Goal: Task Accomplishment & Management: Complete application form

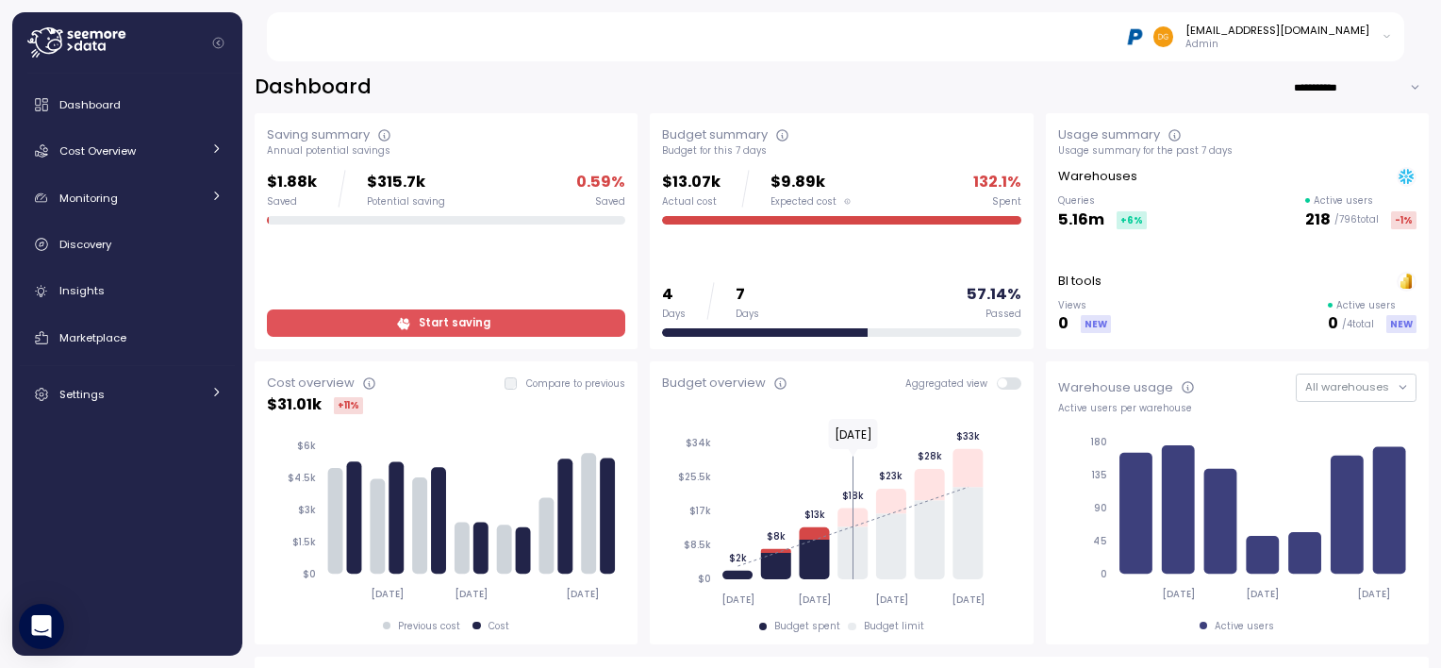
click at [1341, 21] on div "[EMAIL_ADDRESS][DOMAIN_NAME] Admin" at bounding box center [847, 36] width 1117 height 49
click at [1351, 38] on p "Admin" at bounding box center [1277, 44] width 184 height 13
click at [1390, 41] on icon at bounding box center [1386, 36] width 10 height 23
click at [1388, 38] on icon at bounding box center [1386, 36] width 10 height 23
click at [1089, 53] on div "[EMAIL_ADDRESS][DOMAIN_NAME] Admin" at bounding box center [847, 36] width 1117 height 49
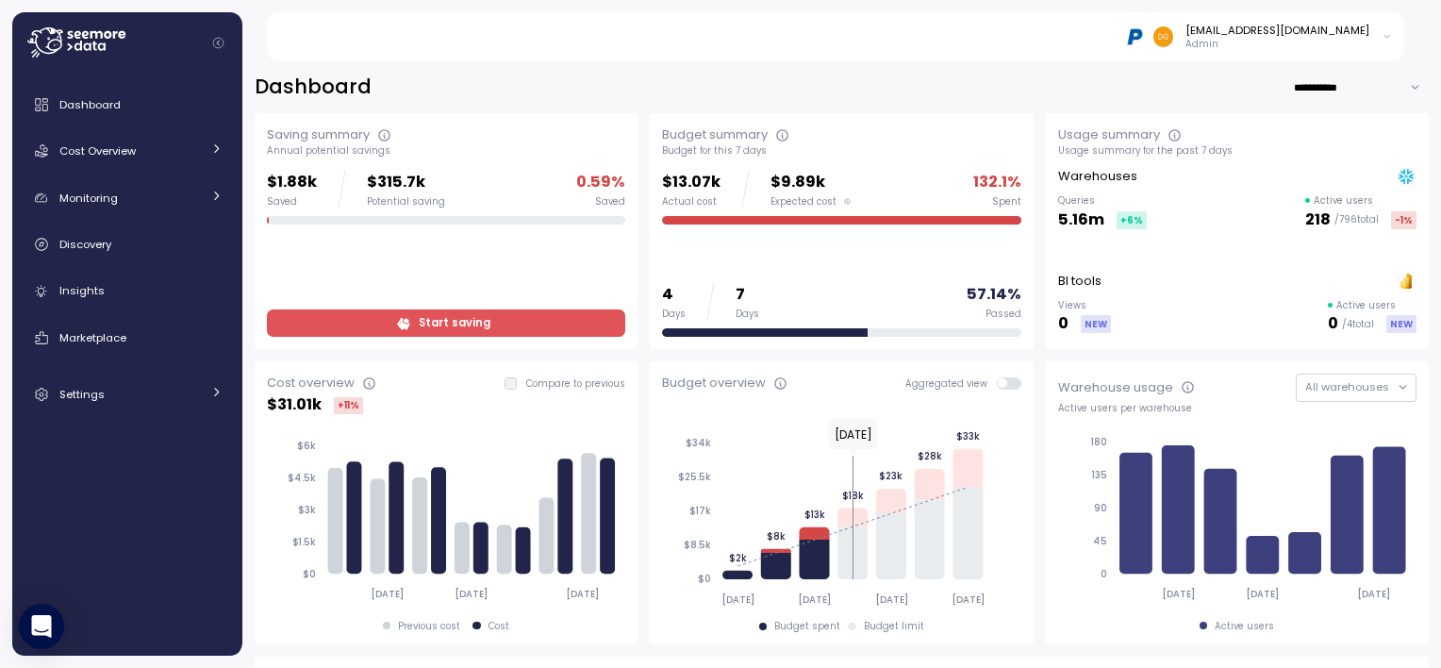
click at [1235, 30] on div "[EMAIL_ADDRESS][DOMAIN_NAME]" at bounding box center [1277, 30] width 184 height 15
click at [1164, 70] on div "**********" at bounding box center [841, 358] width 1199 height 619
click at [75, 95] on div "Dashboard" at bounding box center [140, 104] width 163 height 19
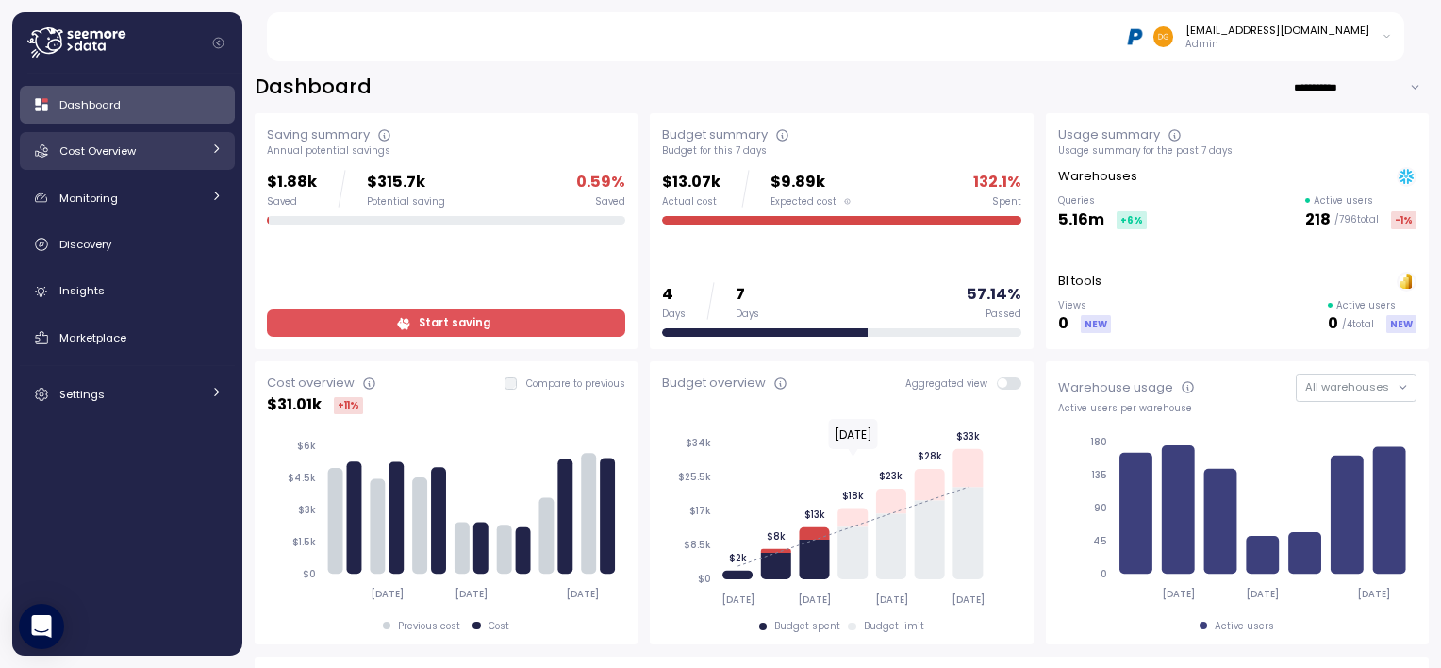
click at [190, 152] on div "Cost Overview" at bounding box center [129, 150] width 141 height 19
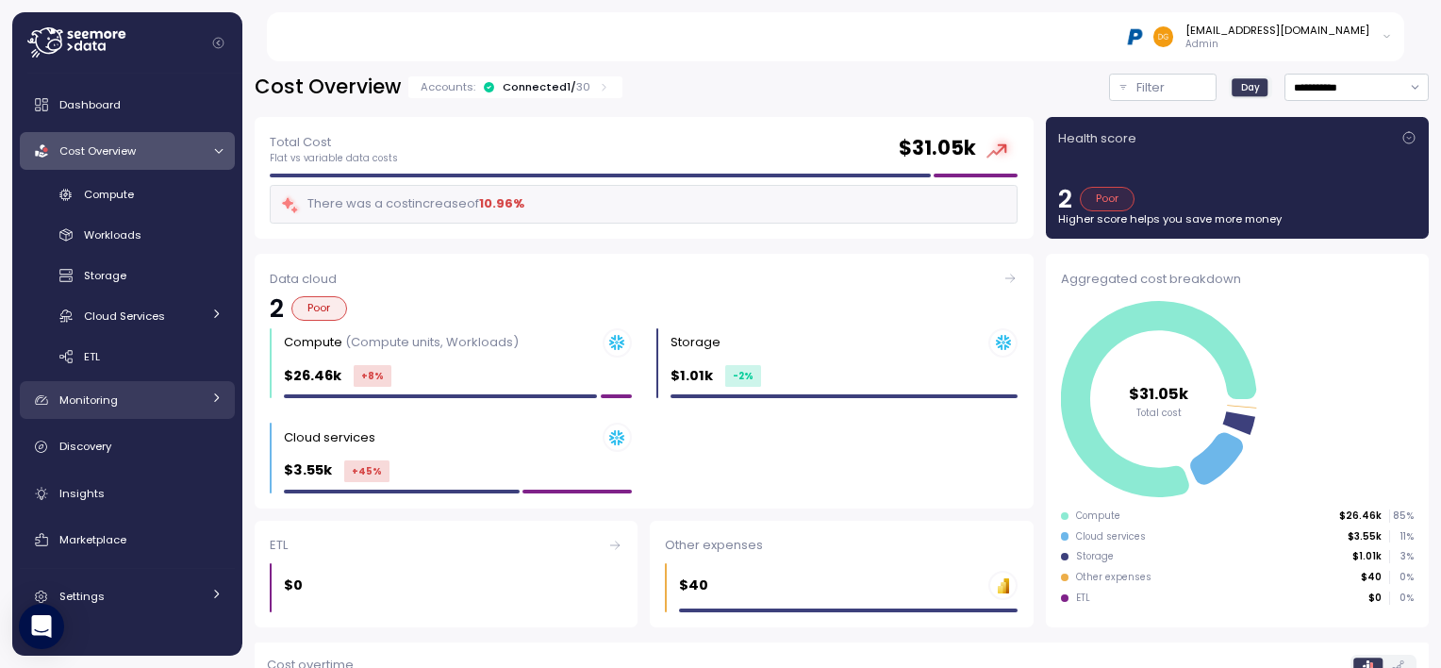
click at [133, 397] on div "Monitoring" at bounding box center [129, 399] width 141 height 19
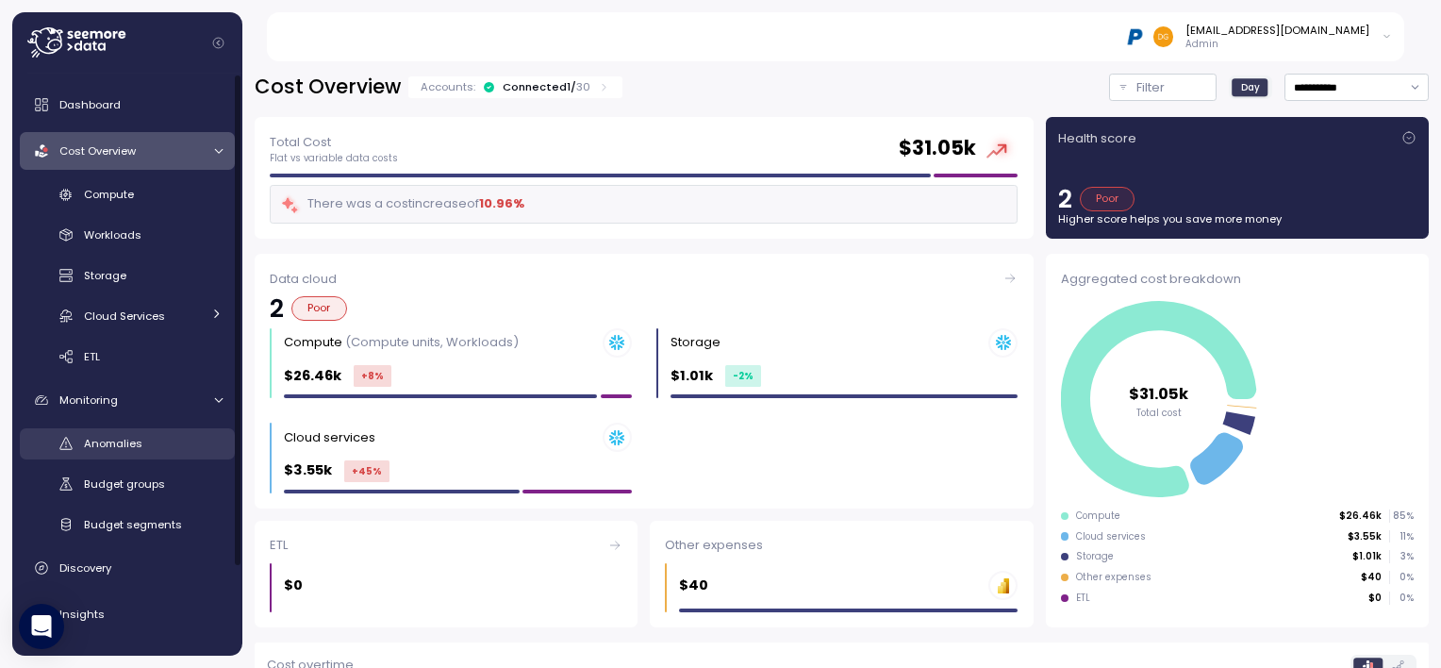
click at [147, 445] on div "Anomalies" at bounding box center [153, 443] width 139 height 19
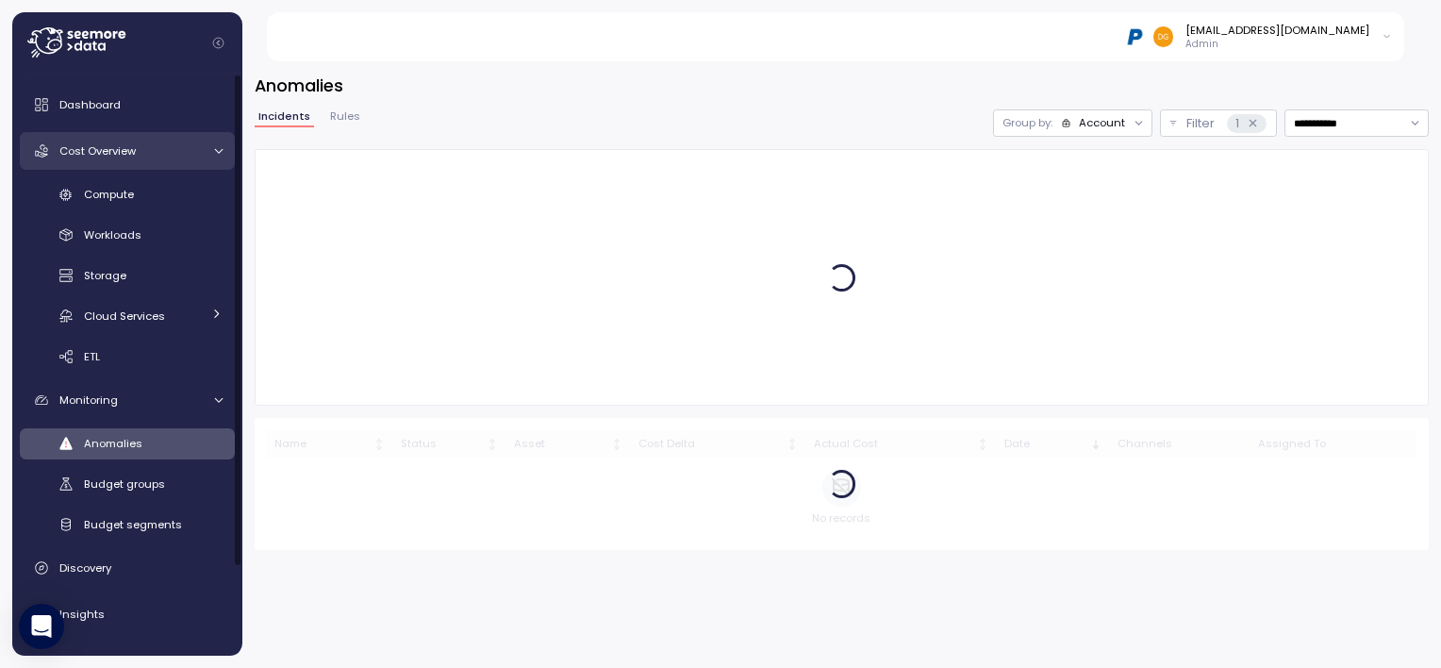
click at [223, 159] on link "Cost Overview" at bounding box center [127, 151] width 215 height 38
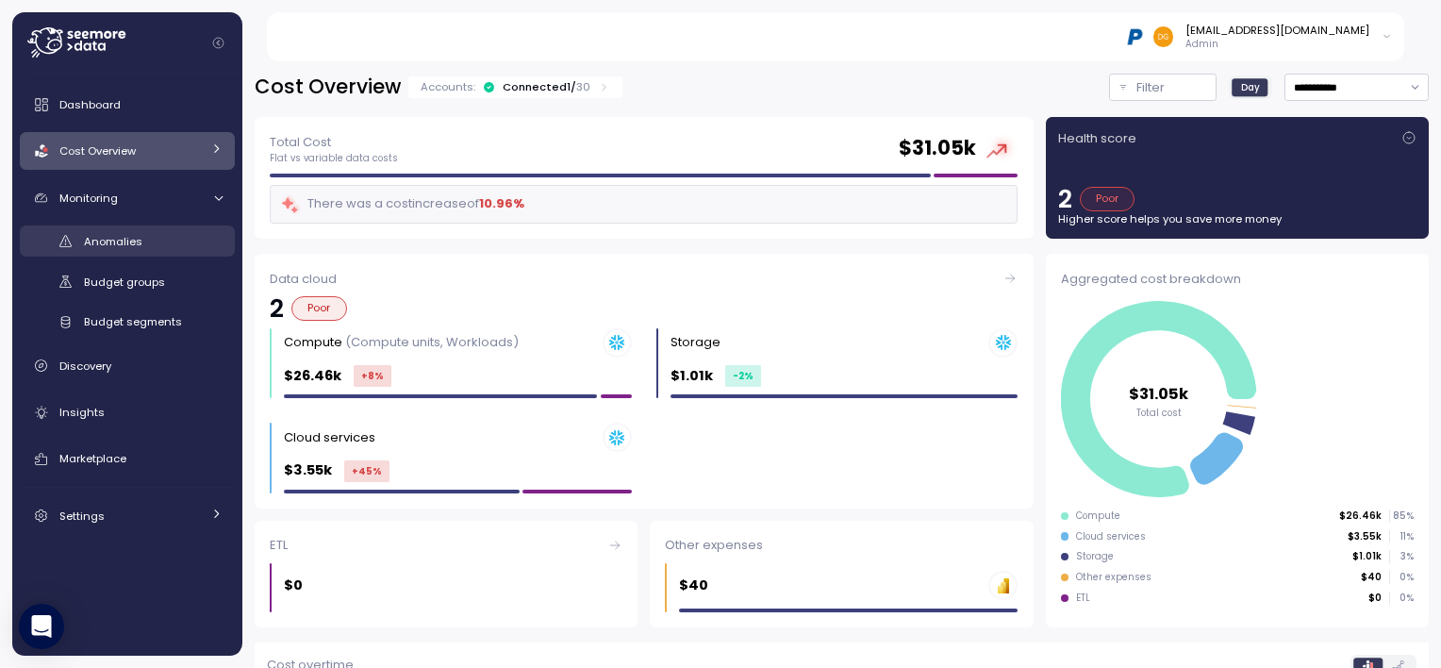
click at [100, 243] on span "Anomalies" at bounding box center [113, 241] width 58 height 15
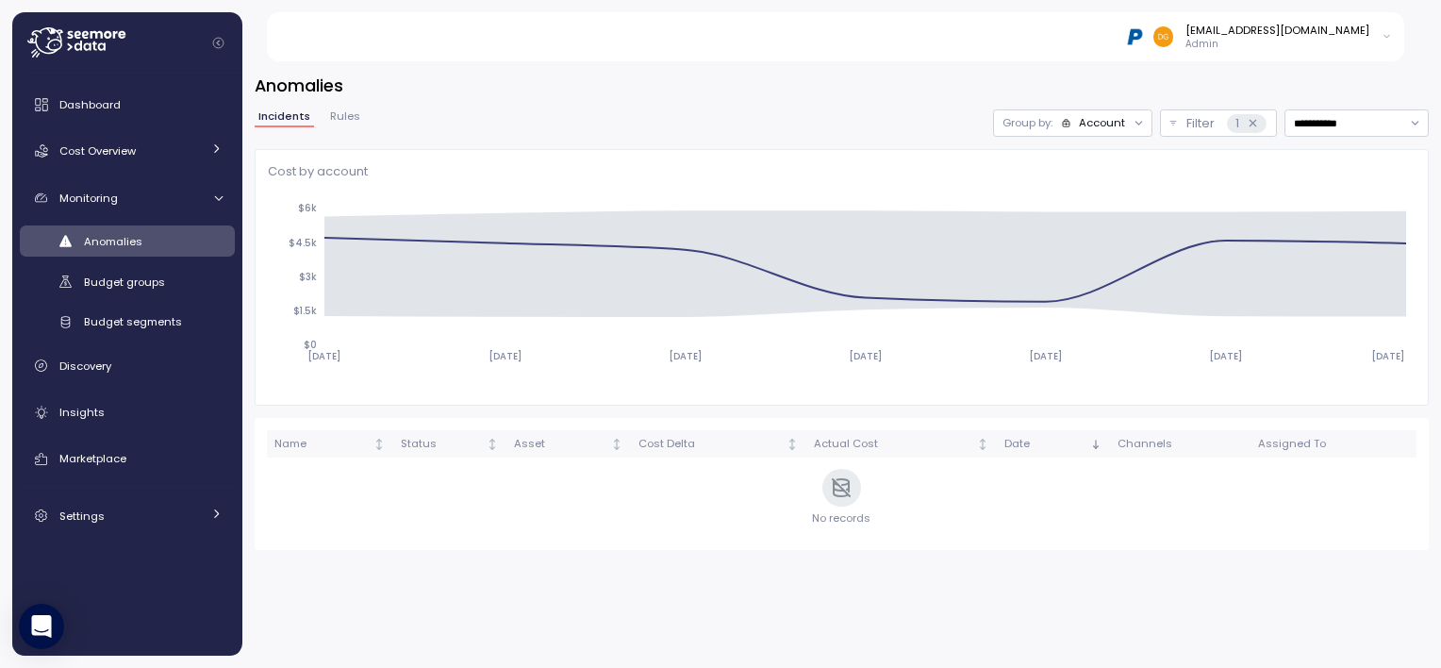
click at [348, 114] on span "Rules" at bounding box center [345, 116] width 30 height 10
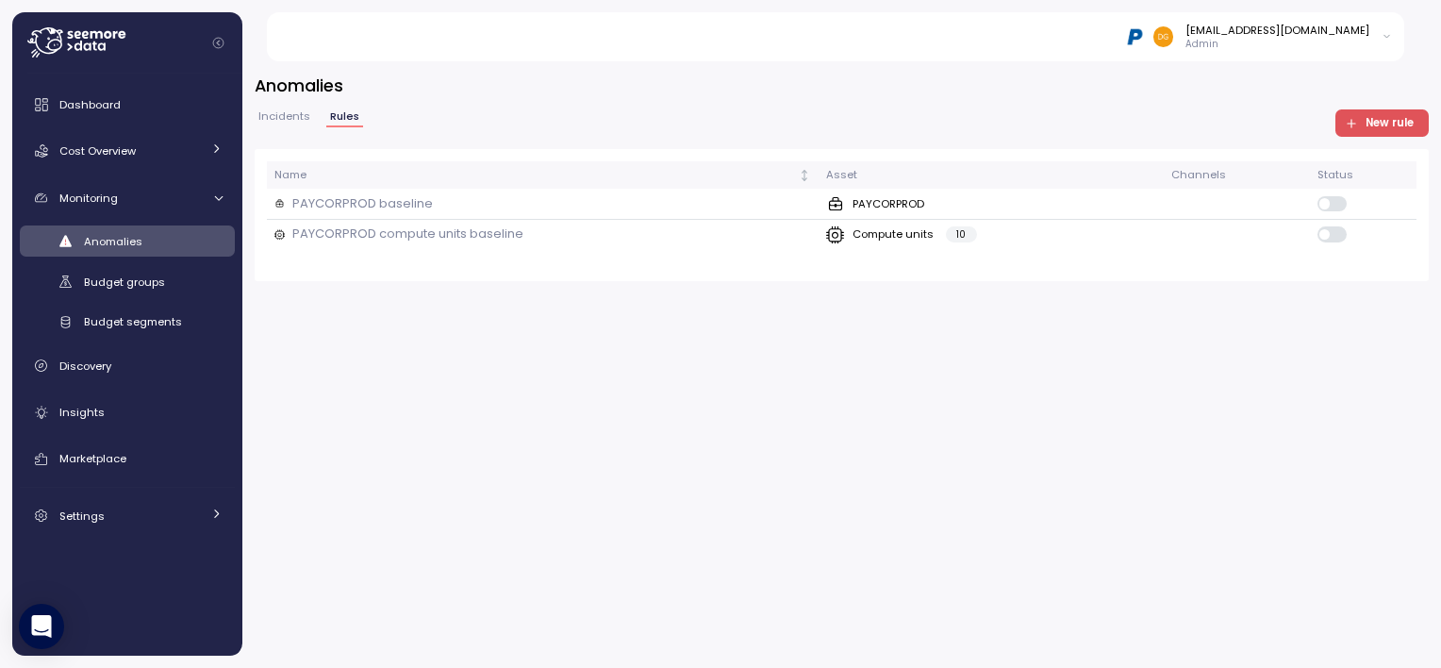
click at [1372, 128] on span "New rule" at bounding box center [1389, 122] width 48 height 25
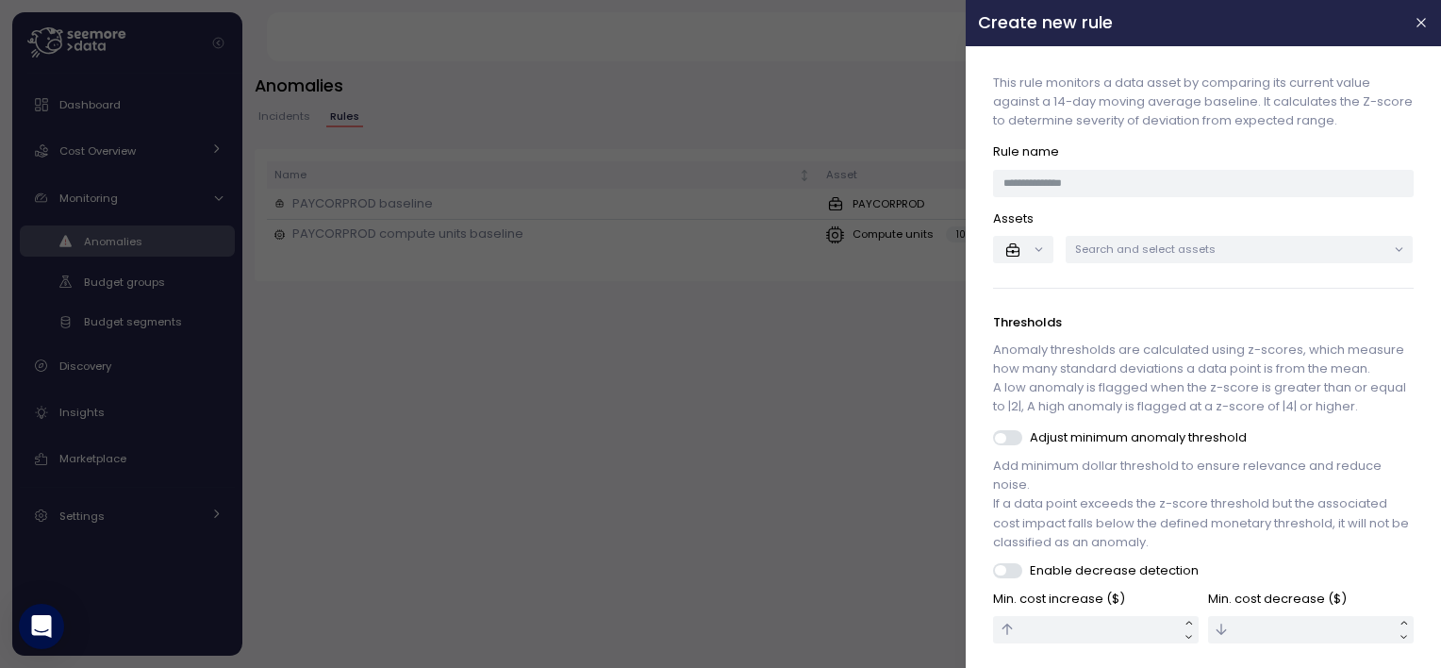
click at [1167, 253] on p "Search and select assets" at bounding box center [1231, 248] width 311 height 15
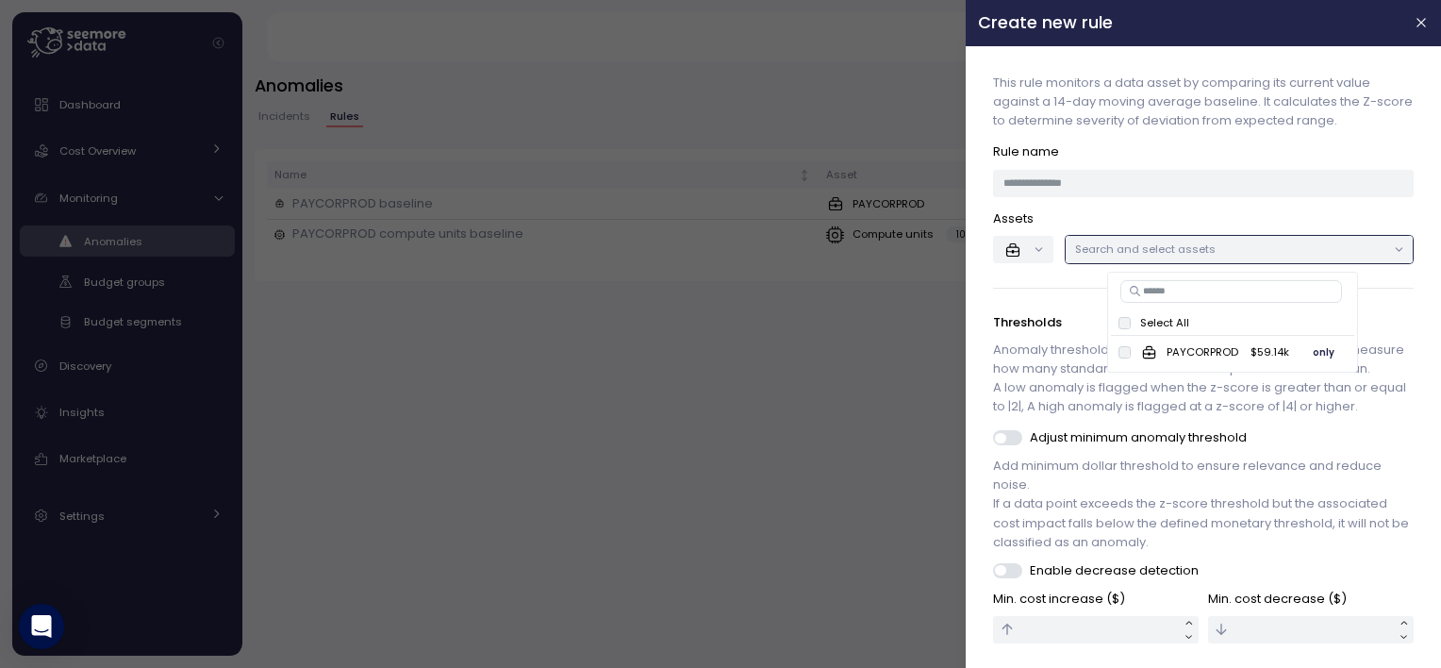
click at [1210, 356] on p "PAYCORPROD" at bounding box center [1202, 351] width 72 height 15
click at [1063, 285] on div "This rule monitors a data asset by comparing its current value against a 14-day…" at bounding box center [1203, 484] width 451 height 852
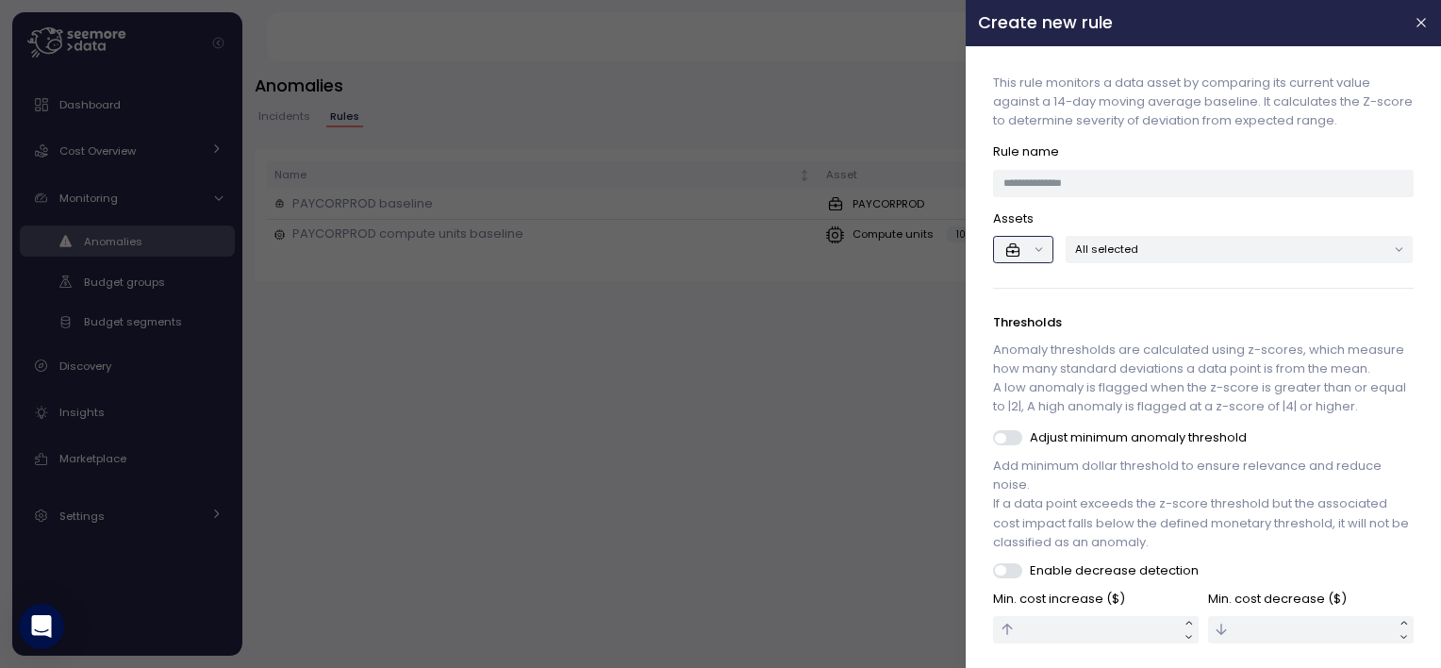
click at [1034, 238] on button "button" at bounding box center [1023, 249] width 59 height 27
click at [1037, 242] on button "button" at bounding box center [1023, 249] width 59 height 27
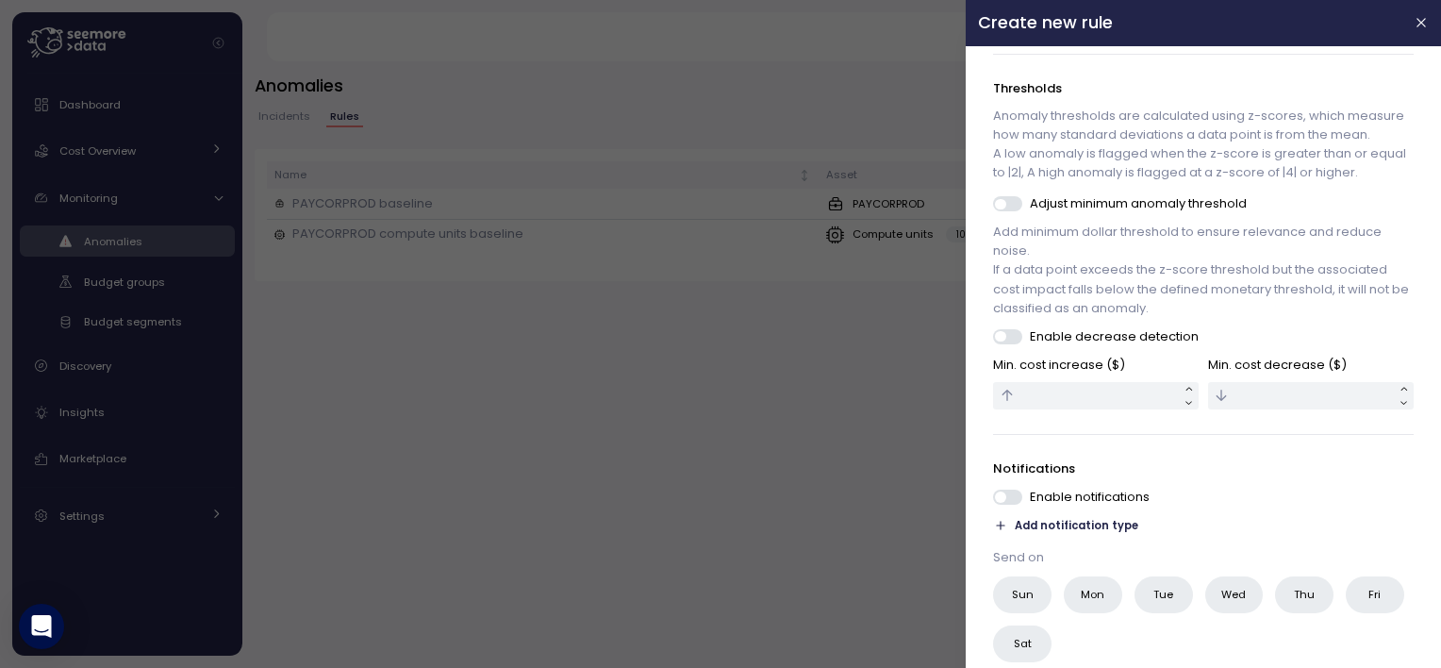
scroll to position [283, 0]
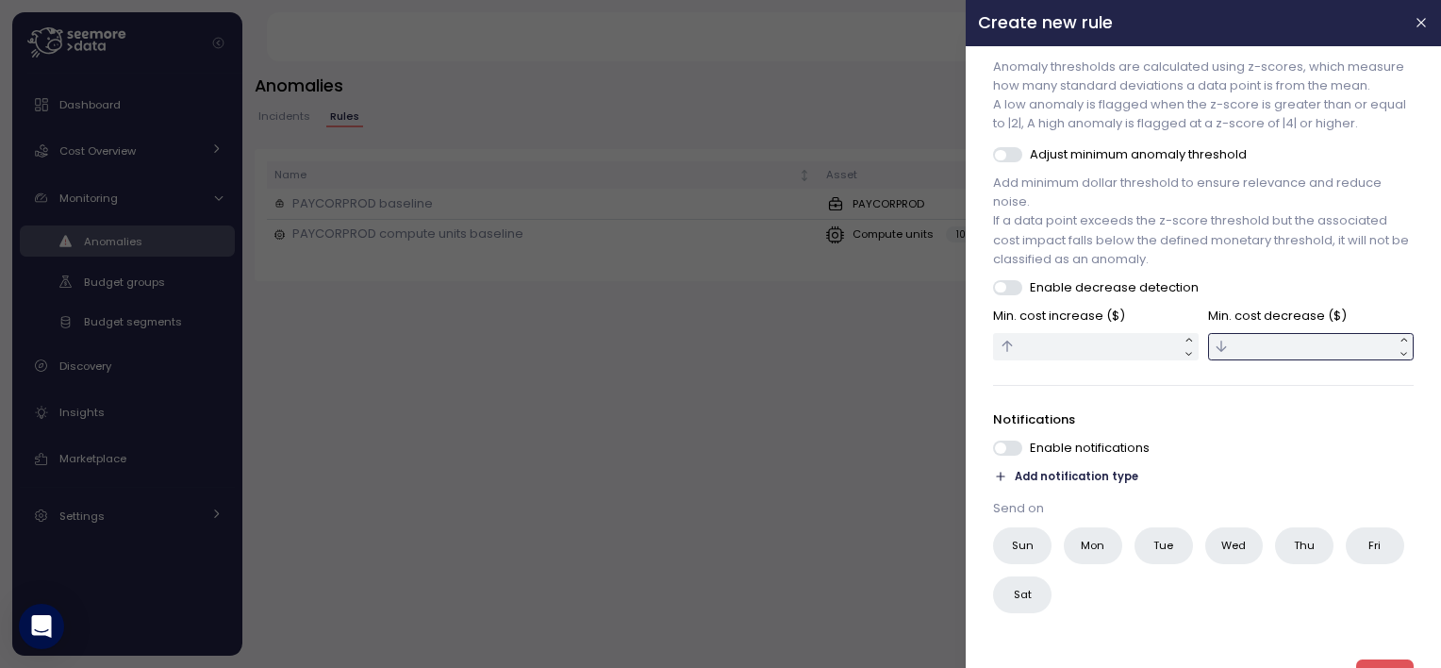
click at [1265, 360] on input "text" at bounding box center [1311, 346] width 206 height 27
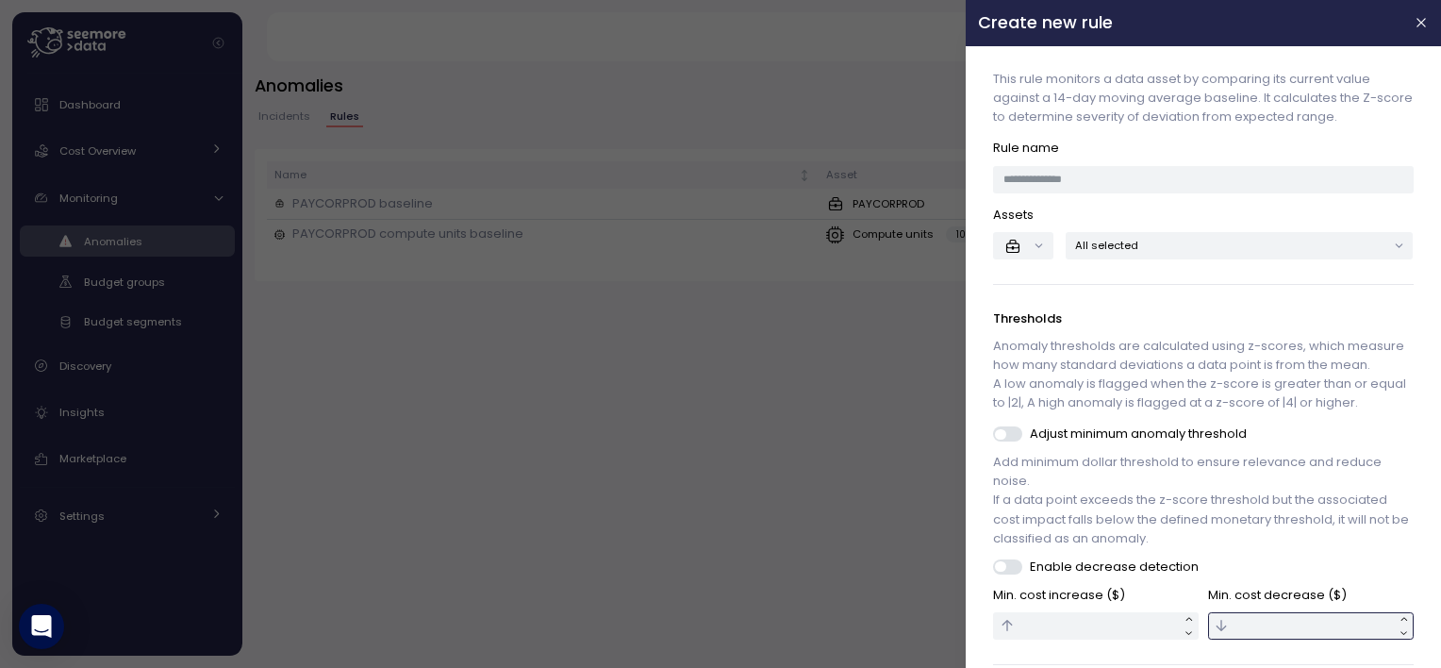
scroll to position [0, 0]
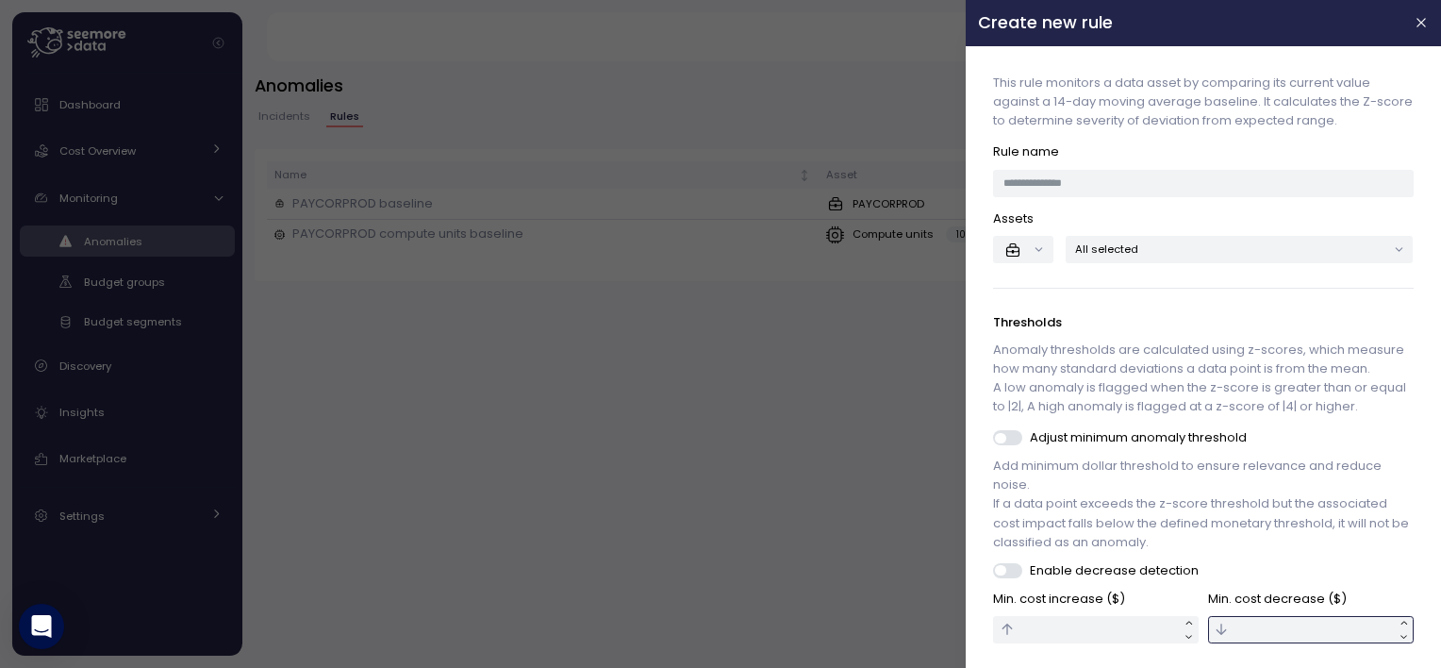
click at [1203, 250] on p "All selected" at bounding box center [1231, 248] width 311 height 15
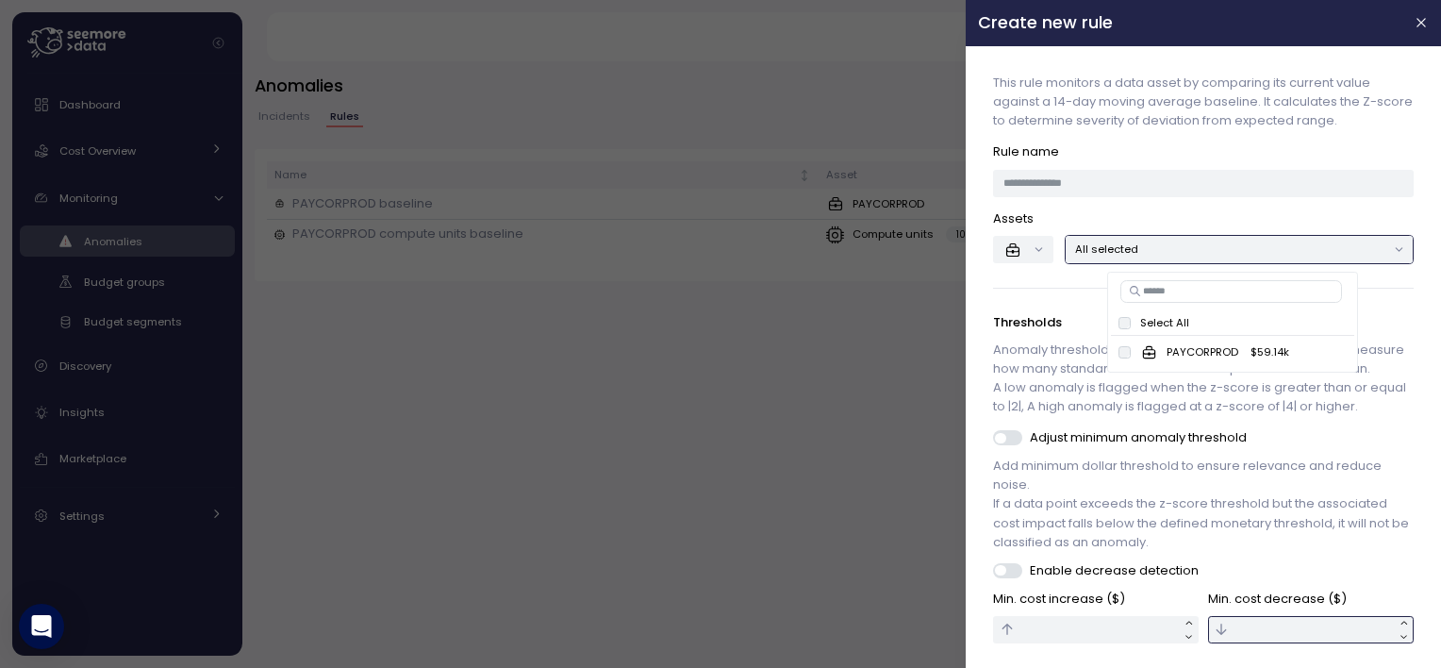
click at [1203, 250] on p "All selected" at bounding box center [1231, 248] width 311 height 15
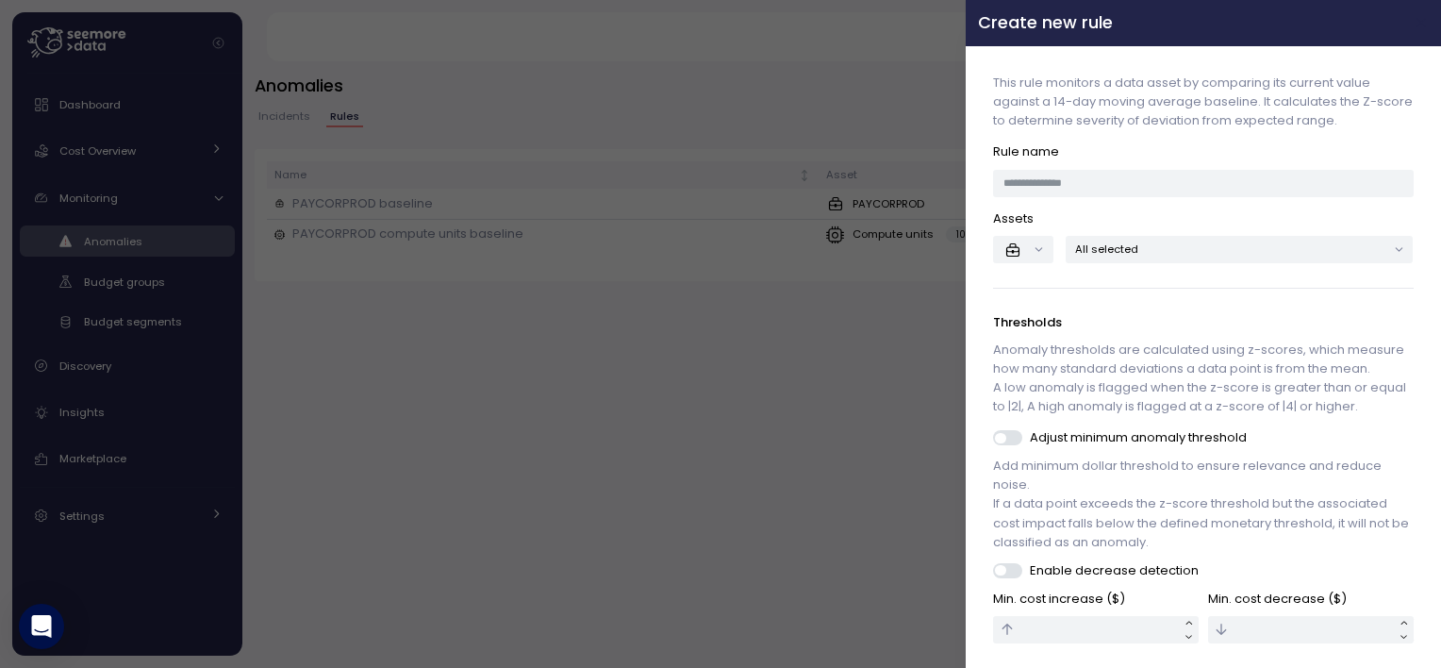
click at [1414, 24] on icon "button" at bounding box center [1421, 22] width 15 height 15
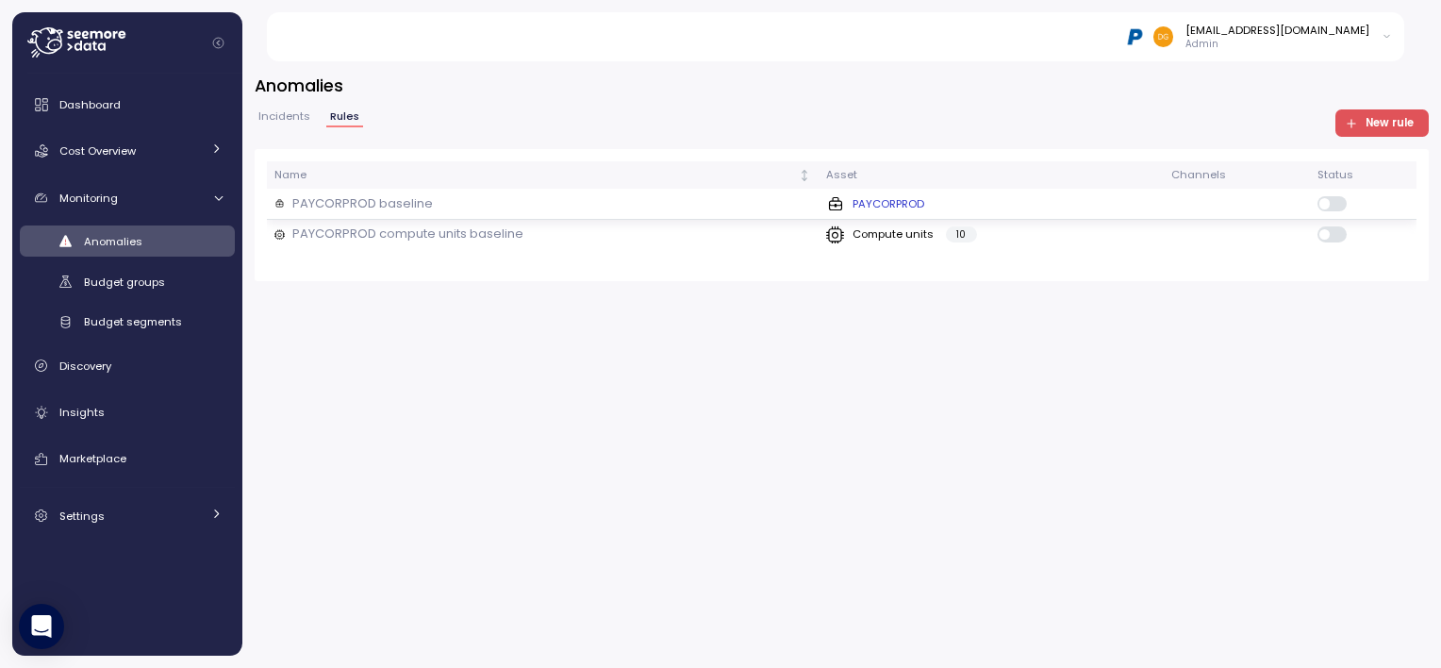
click at [717, 192] on td "PAYCORPROD baseline" at bounding box center [543, 204] width 553 height 31
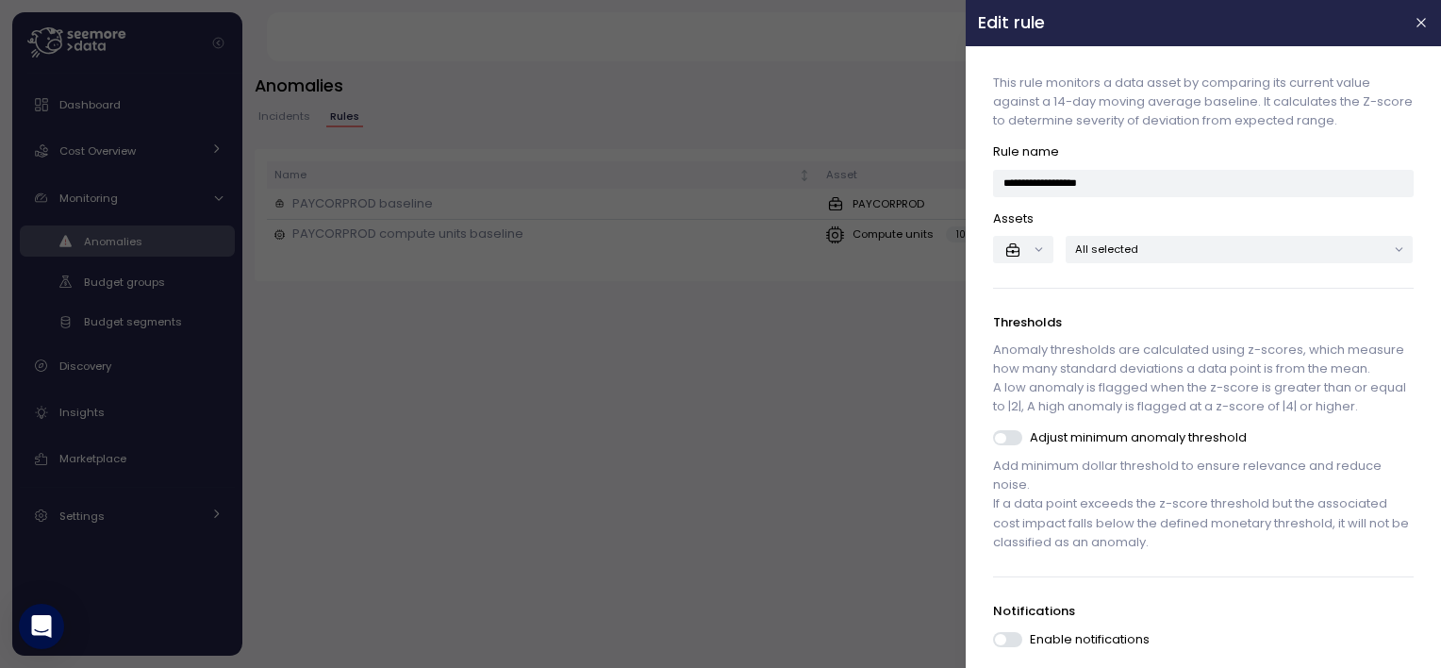
click at [1182, 245] on p "All selected" at bounding box center [1231, 248] width 311 height 15
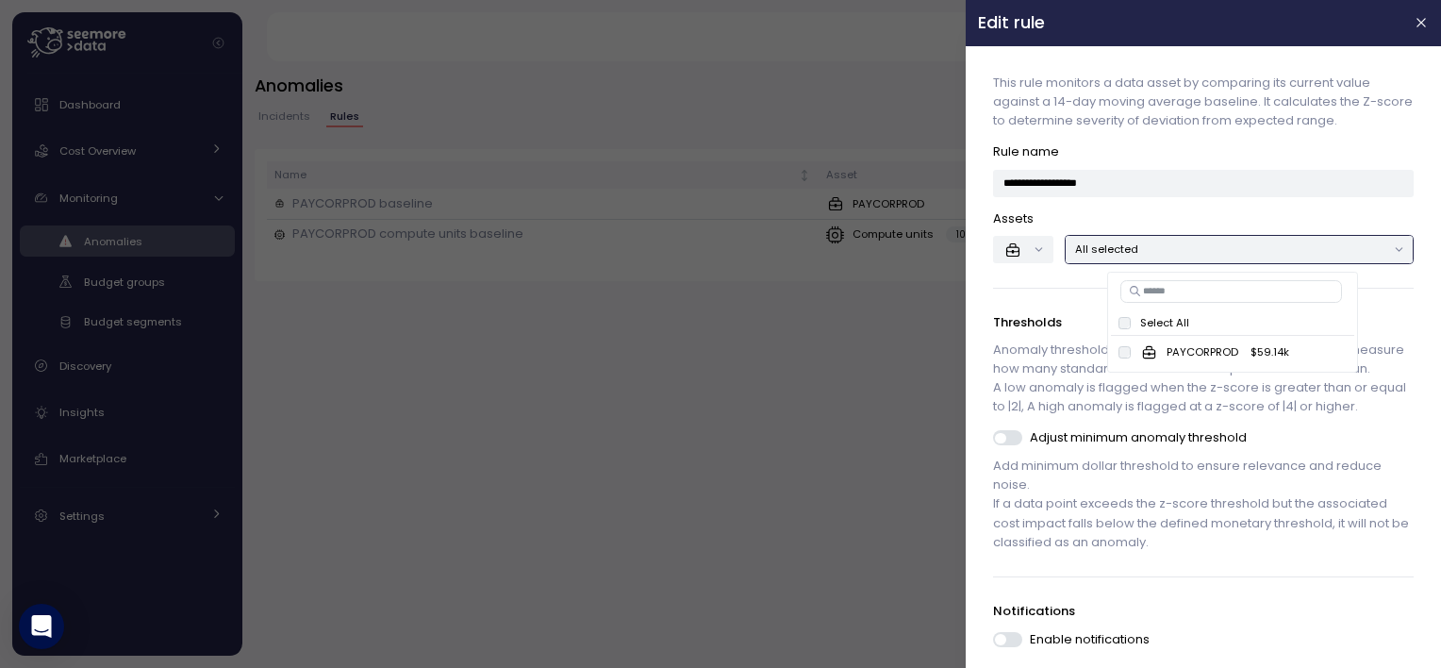
click at [1182, 245] on p "All selected" at bounding box center [1231, 248] width 311 height 15
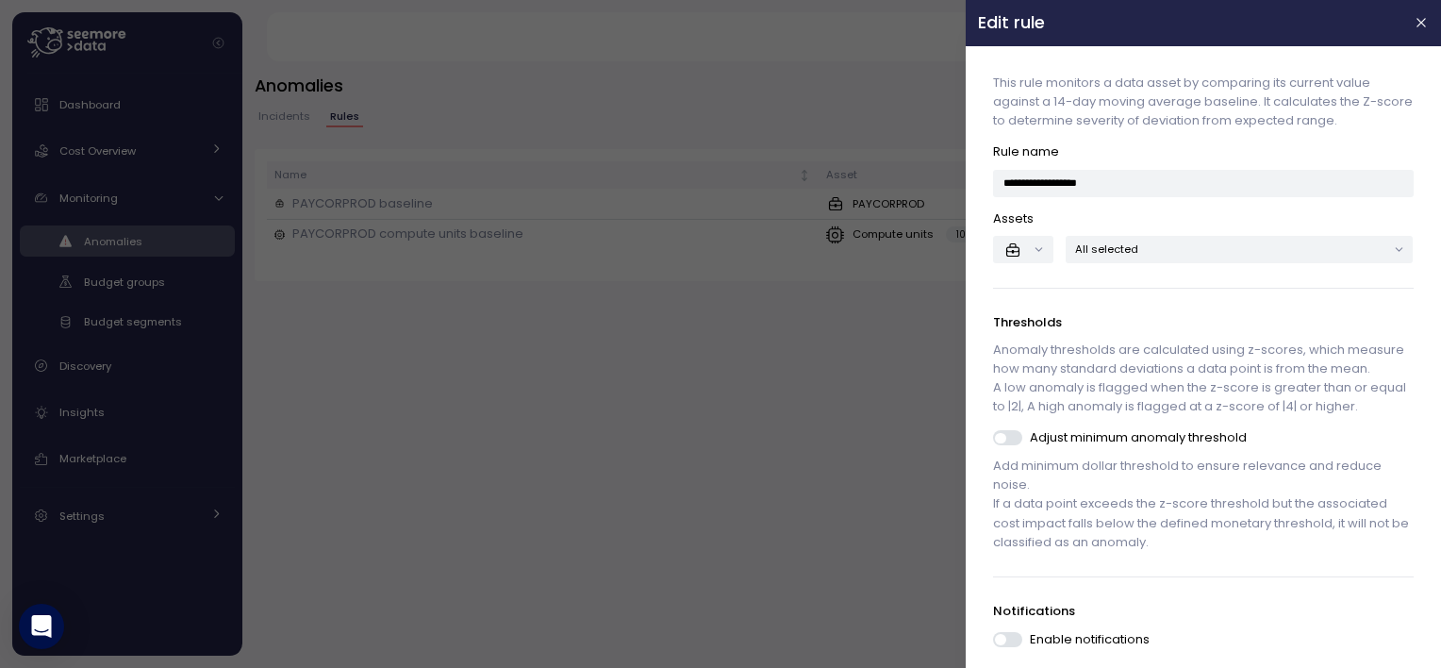
scroll to position [89, 0]
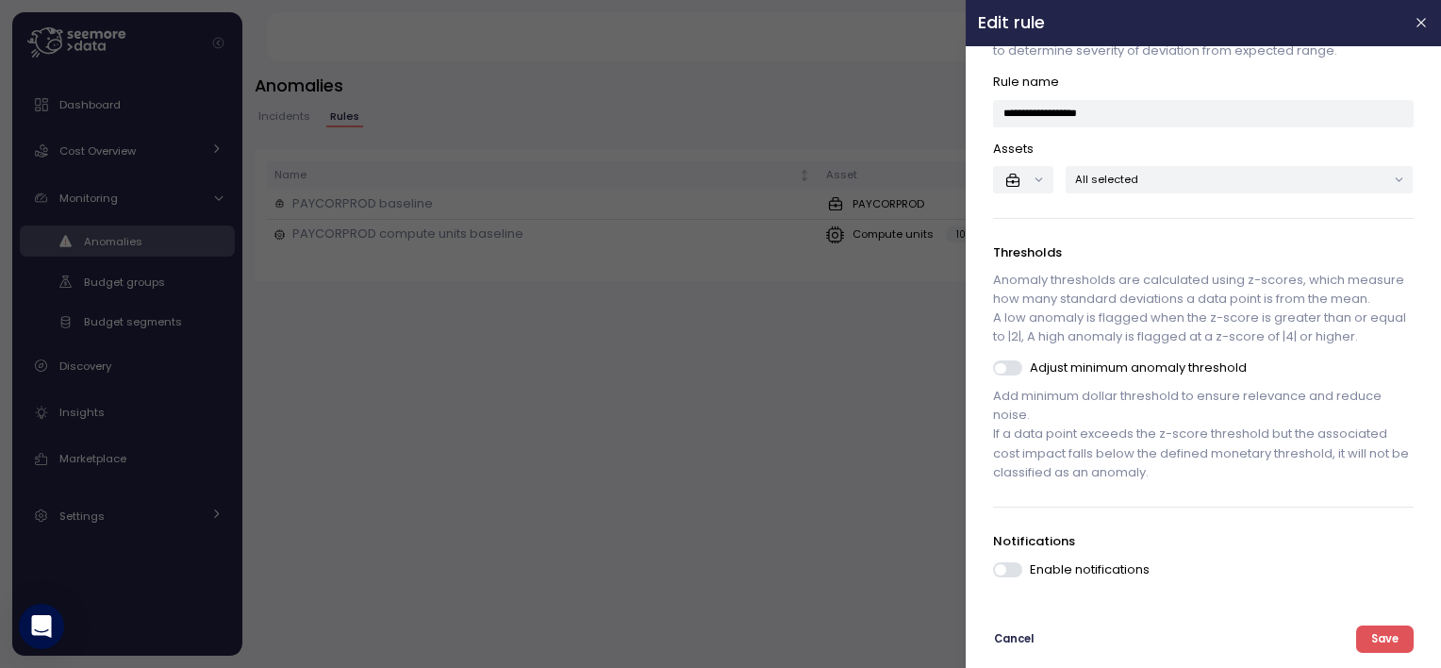
click at [1018, 362] on span at bounding box center [1015, 367] width 19 height 15
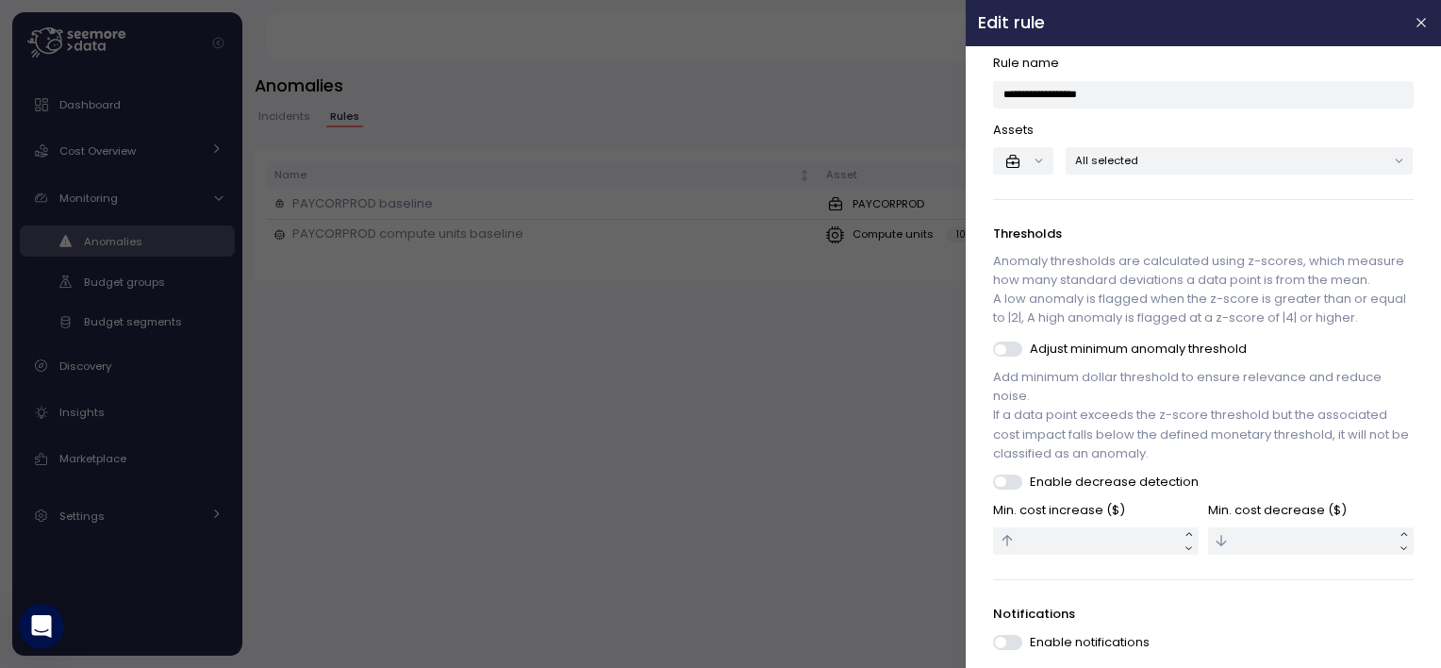
scroll to position [180, 0]
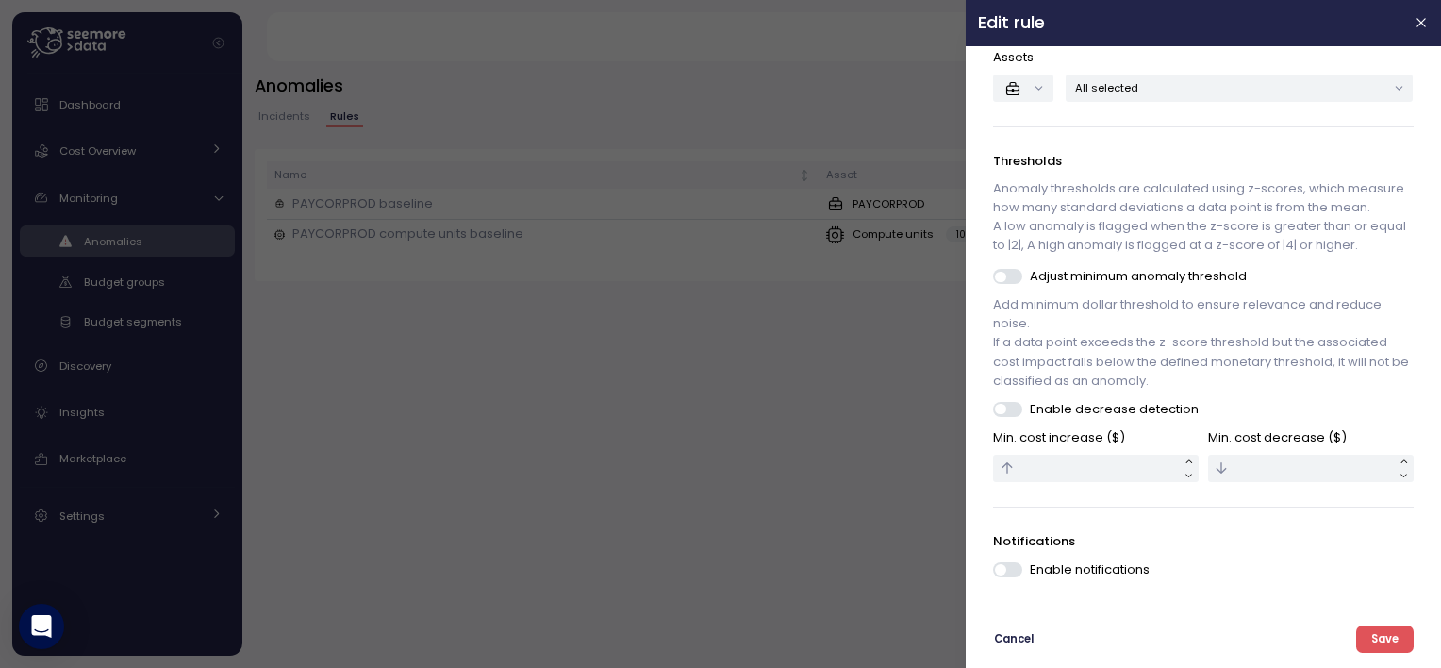
click at [1008, 277] on span at bounding box center [1015, 276] width 19 height 15
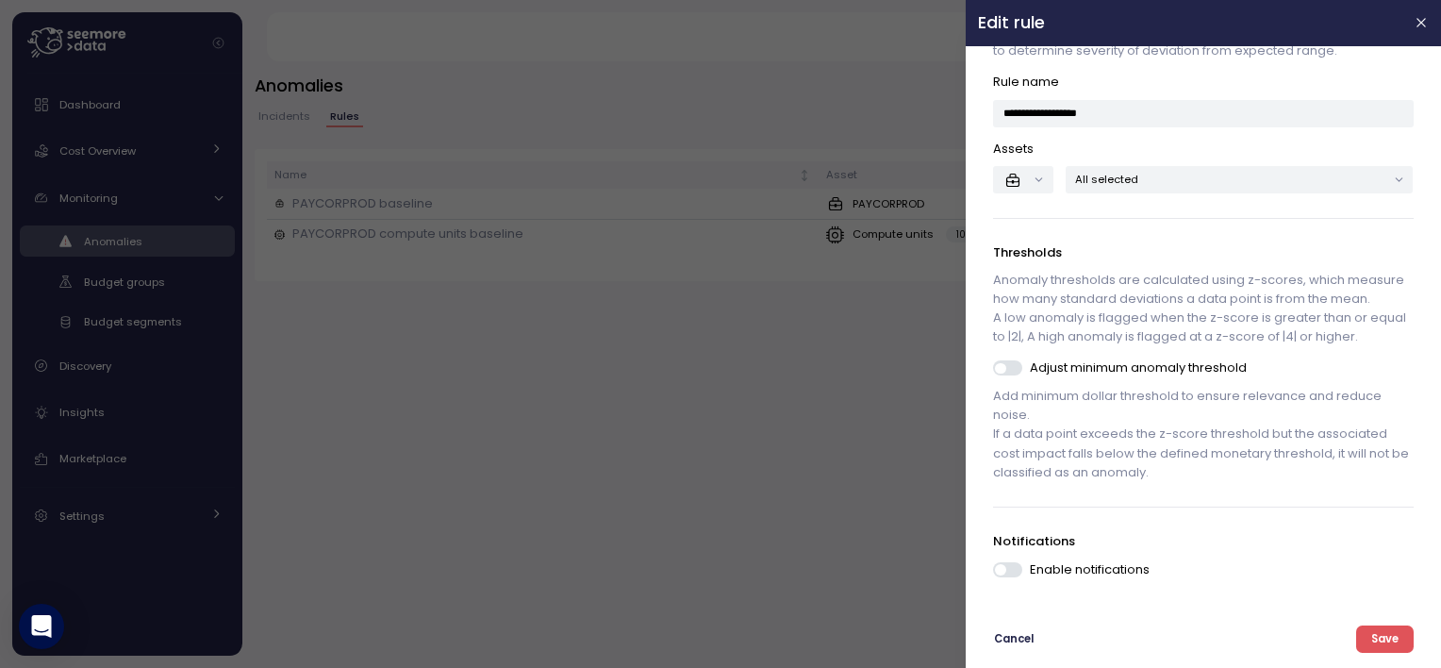
click at [1024, 631] on span "Cancel" at bounding box center [1015, 638] width 40 height 25
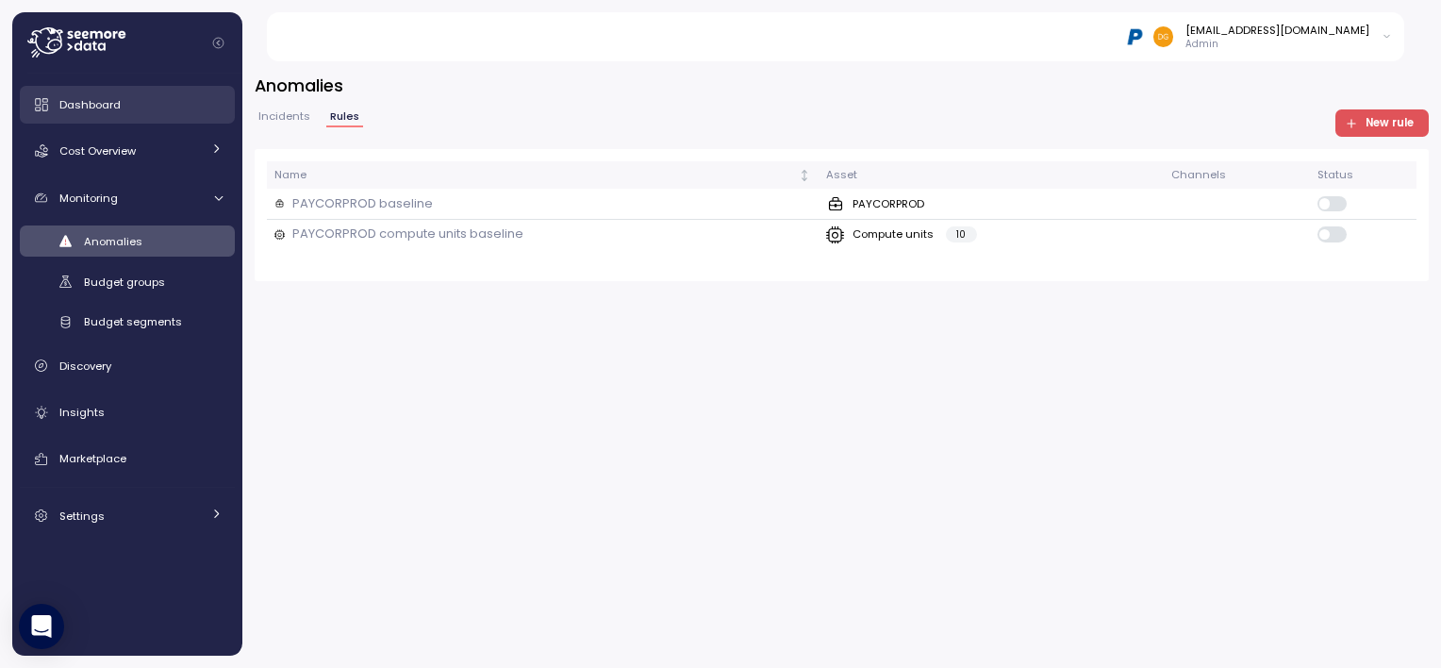
click at [121, 104] on div "Dashboard" at bounding box center [140, 104] width 163 height 19
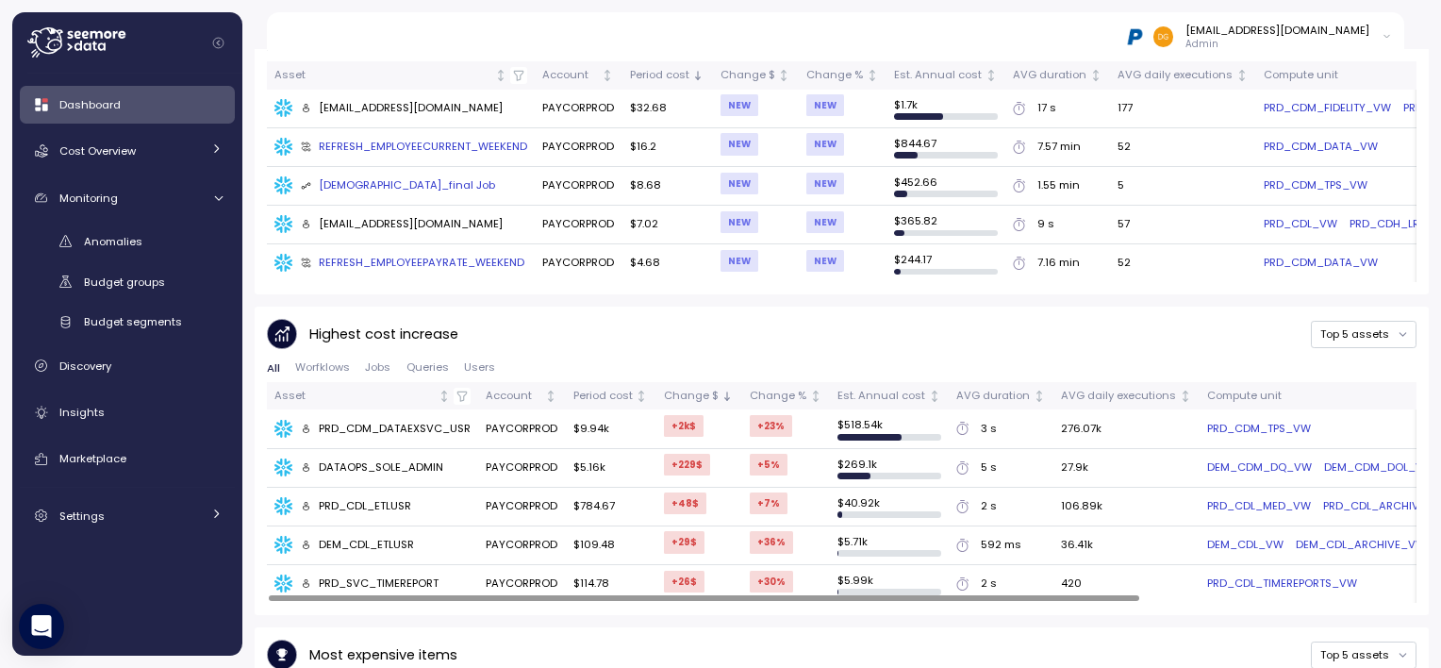
scroll to position [754, 0]
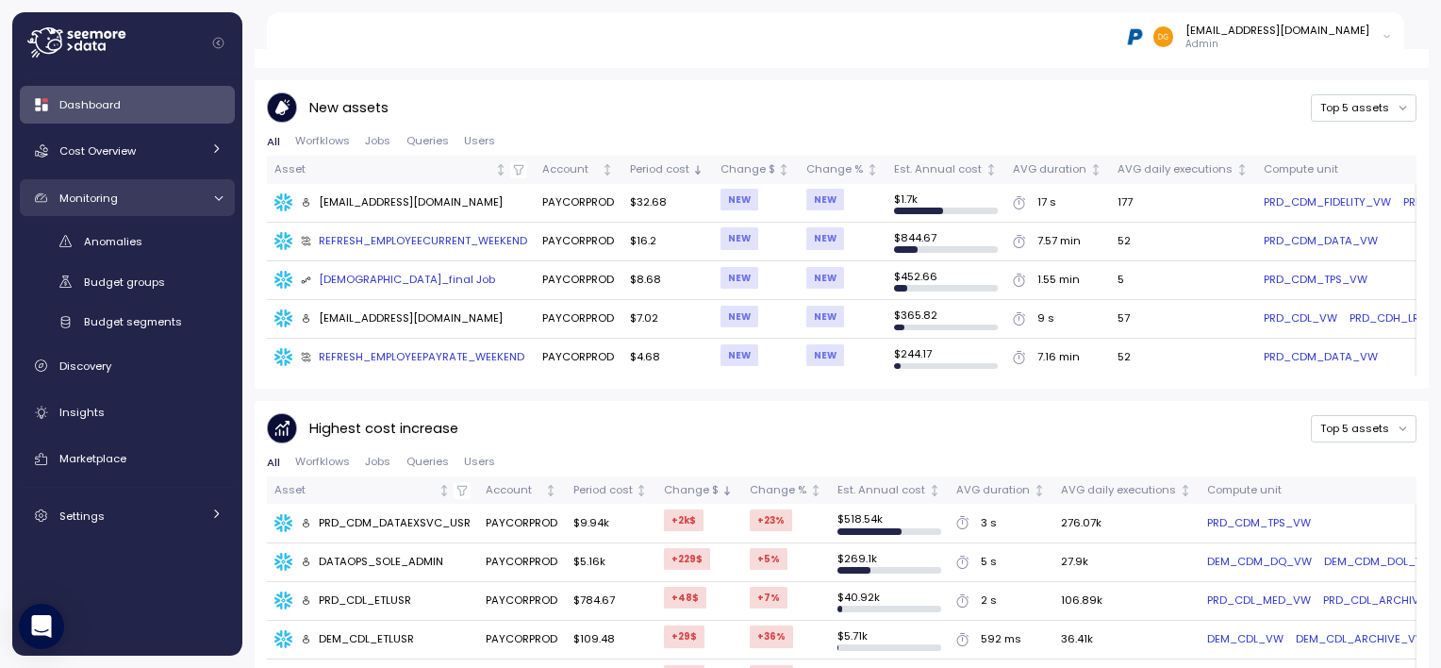
drag, startPoint x: 151, startPoint y: 200, endPoint x: 161, endPoint y: 181, distance: 21.5
click at [151, 200] on div "Monitoring" at bounding box center [129, 198] width 141 height 19
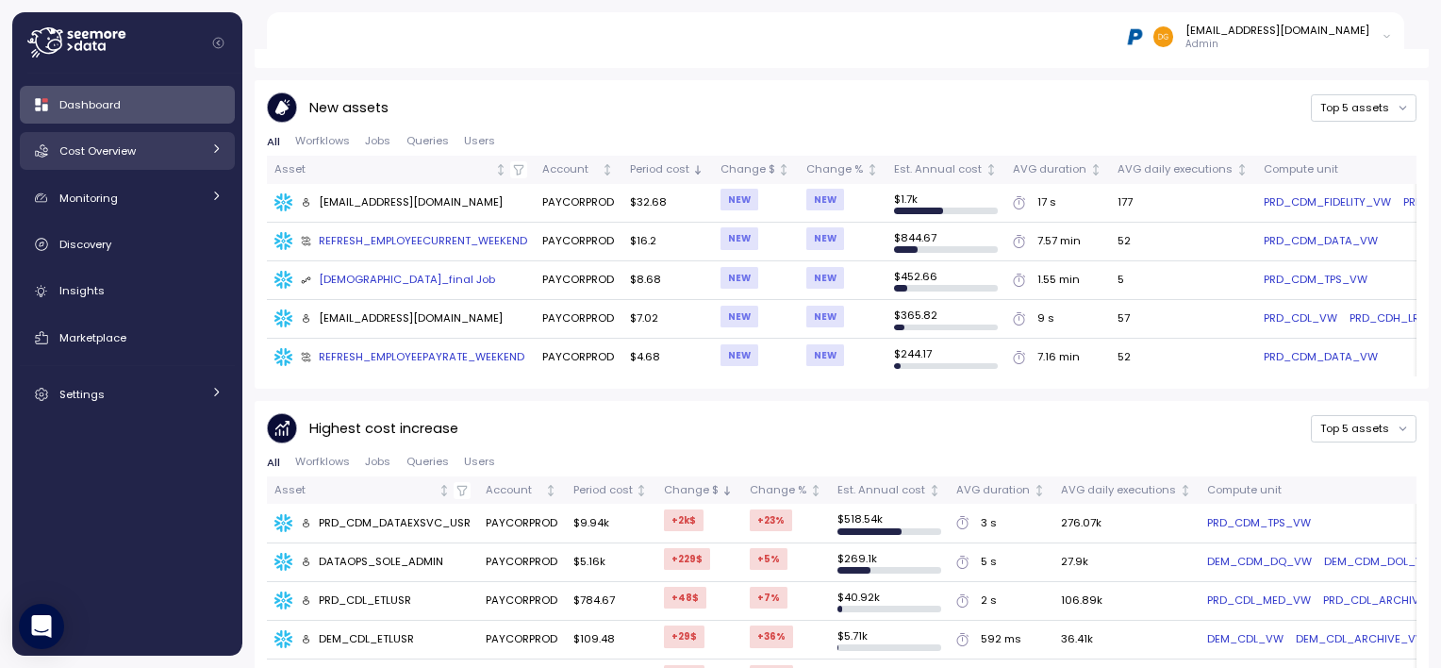
click at [172, 150] on div "Cost Overview" at bounding box center [129, 150] width 141 height 19
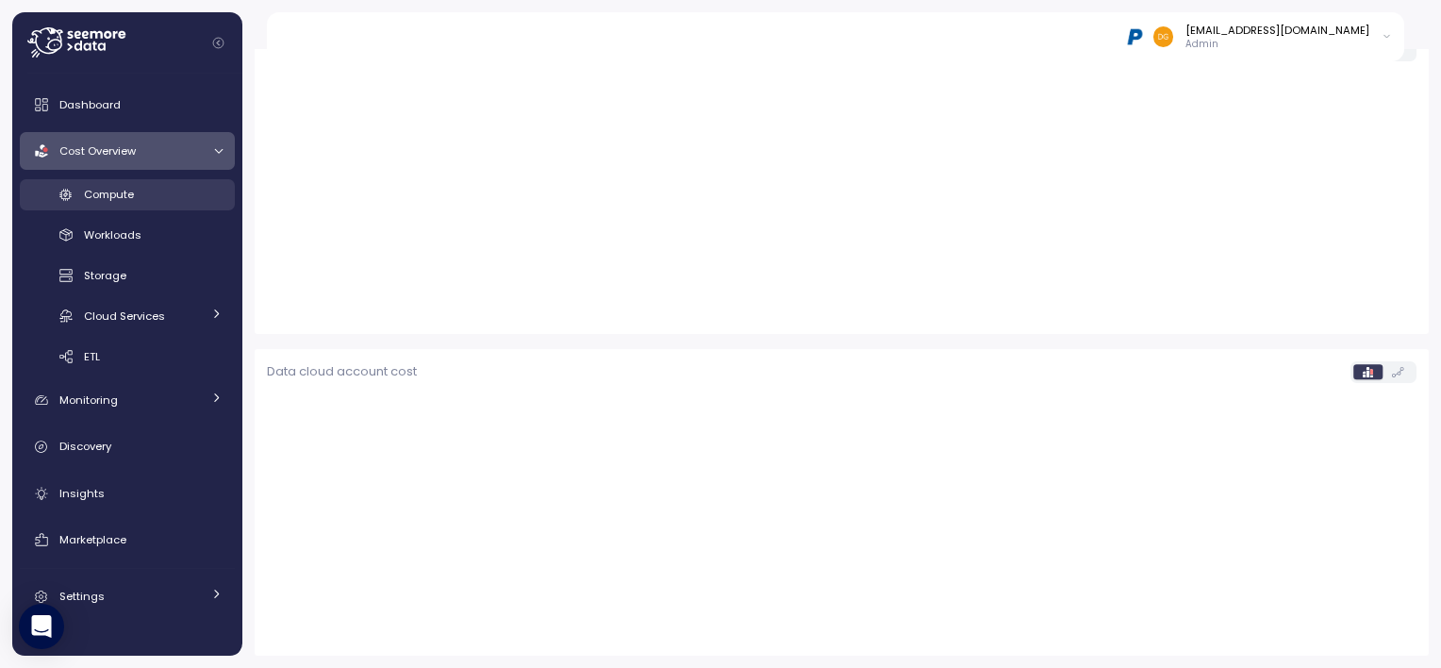
scroll to position [592, 0]
click at [147, 207] on link "Compute" at bounding box center [127, 194] width 215 height 31
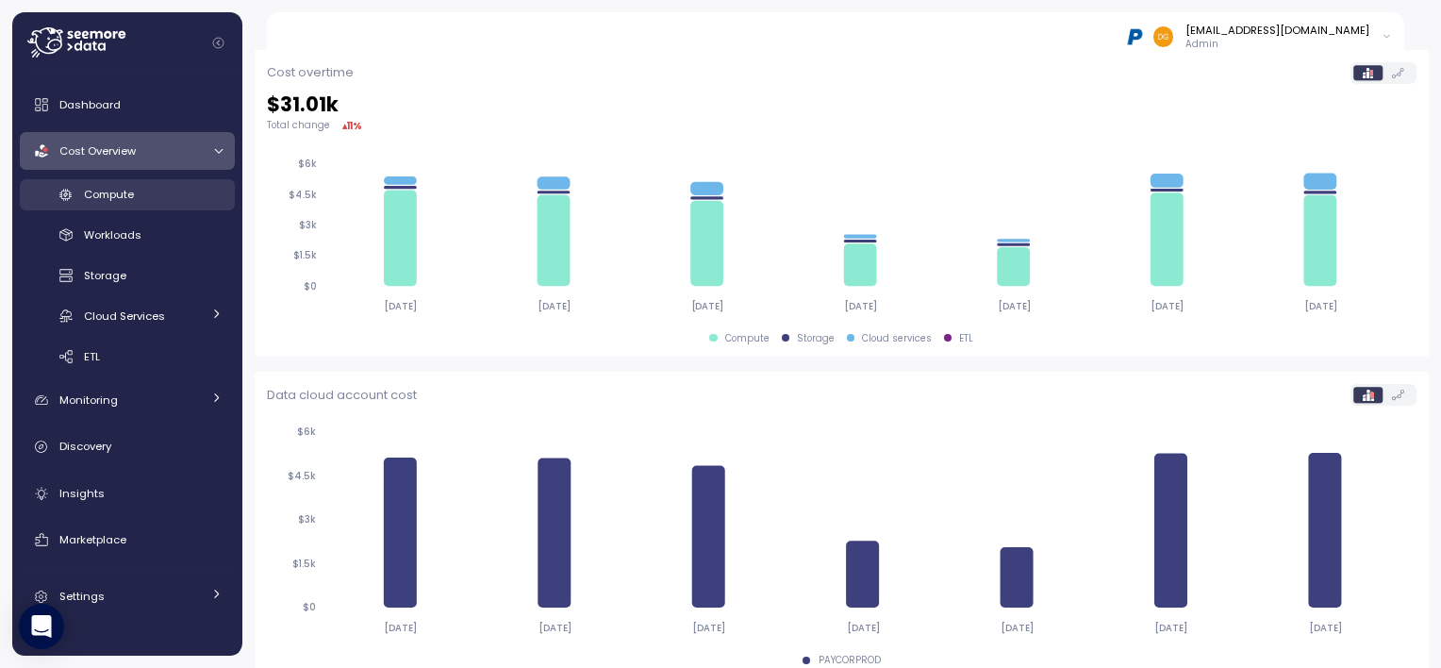
scroll to position [615, 0]
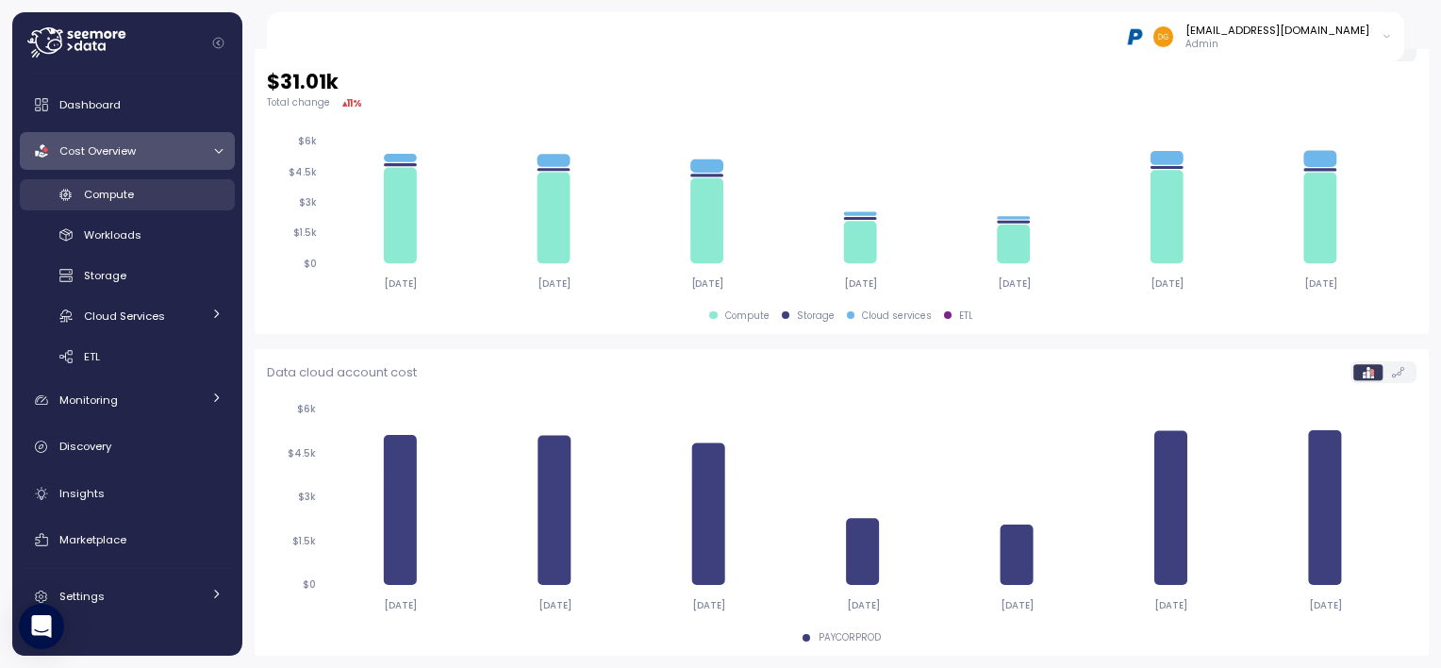
click at [109, 196] on span "Compute" at bounding box center [109, 194] width 50 height 15
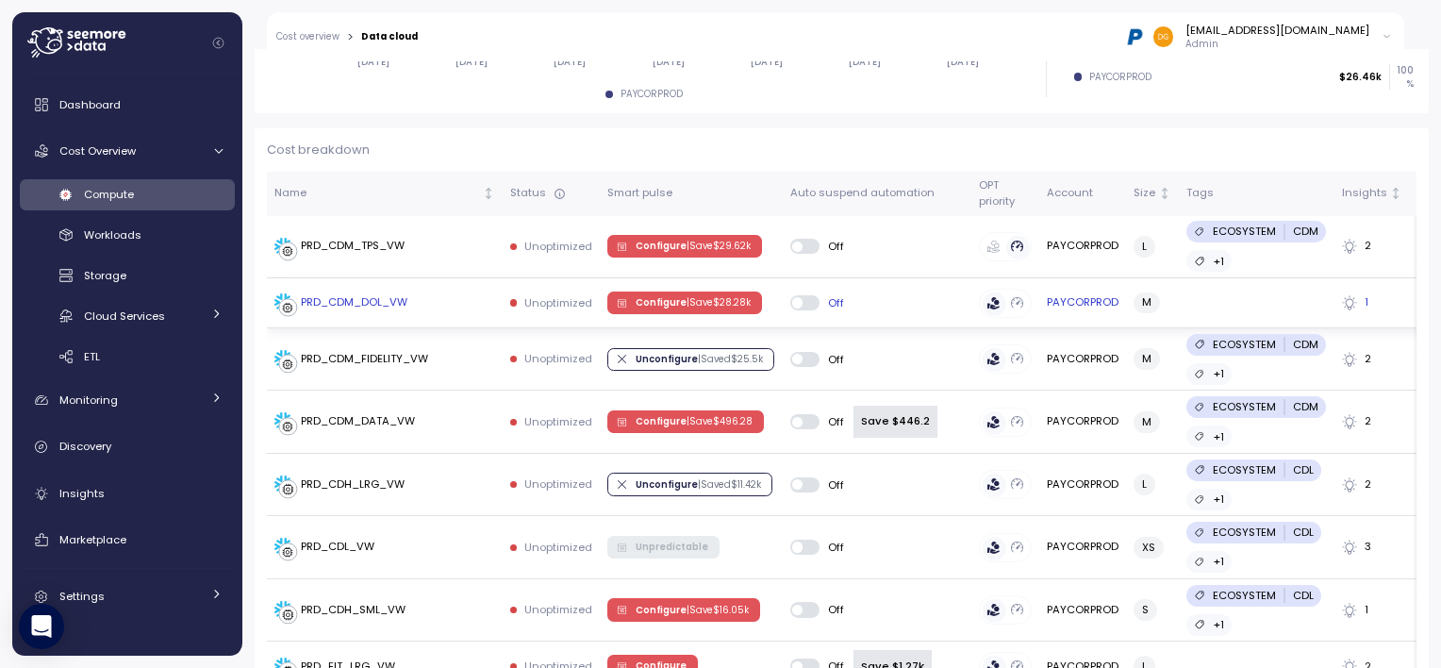
scroll to position [471, 0]
